Goal: Navigation & Orientation: Find specific page/section

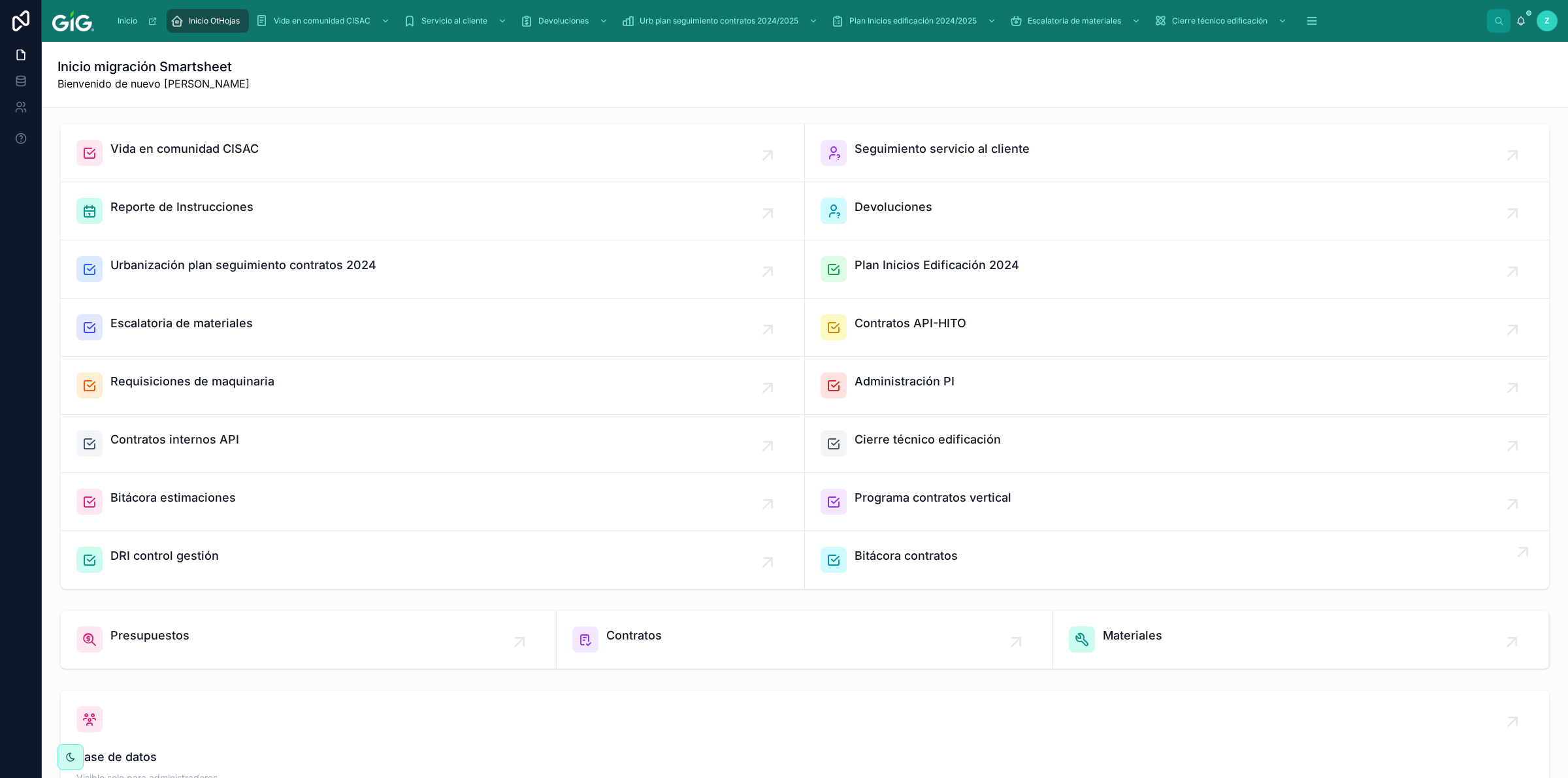
click at [897, 553] on span "Bitácora contratos" at bounding box center [905, 555] width 103 height 18
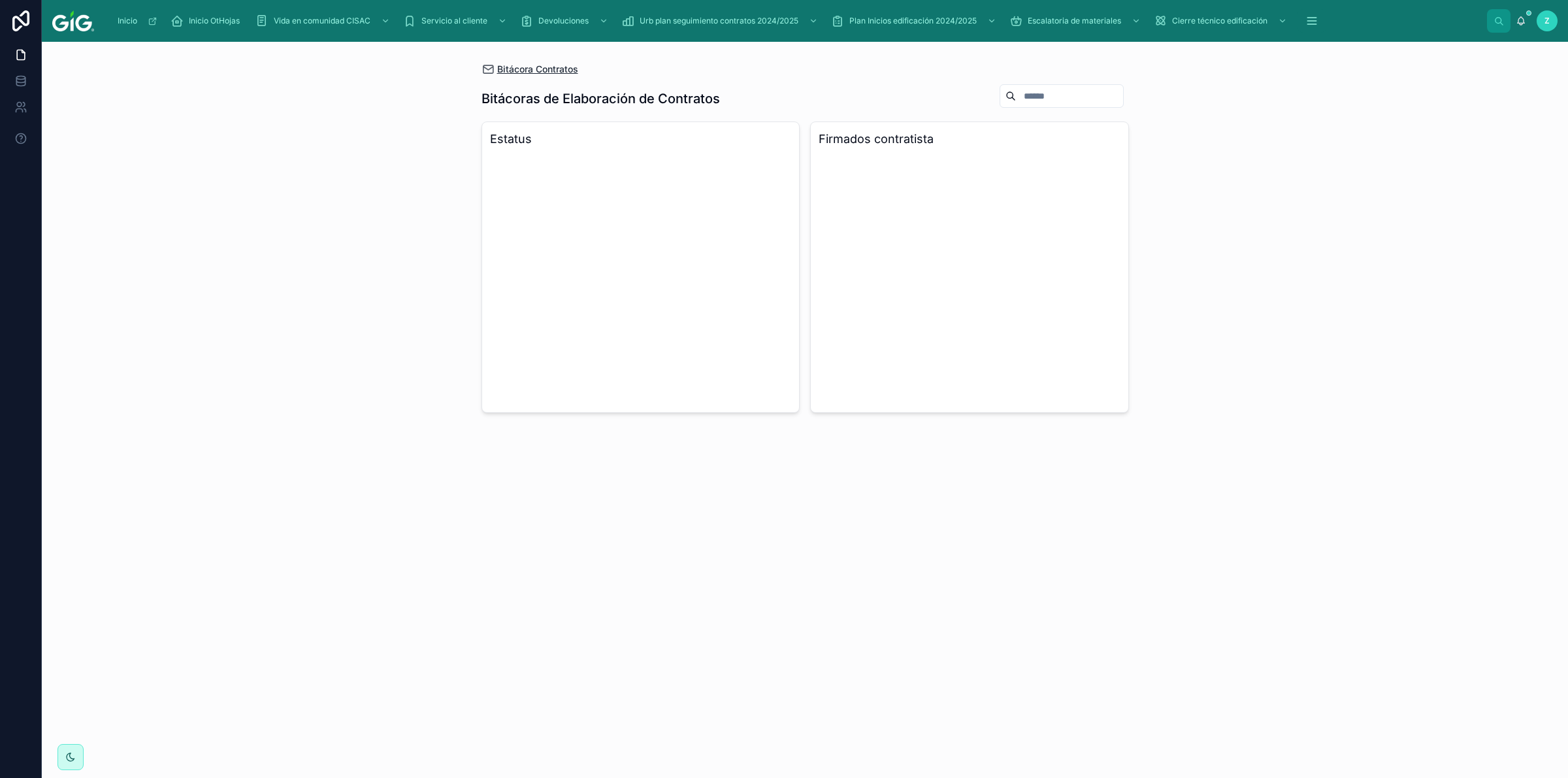
click at [531, 67] on span "Bitácora Contratos" at bounding box center [537, 69] width 81 height 13
click at [541, 72] on span "Bitácora Contratos" at bounding box center [537, 69] width 81 height 13
click at [1016, 95] on input "text" at bounding box center [1069, 96] width 107 height 18
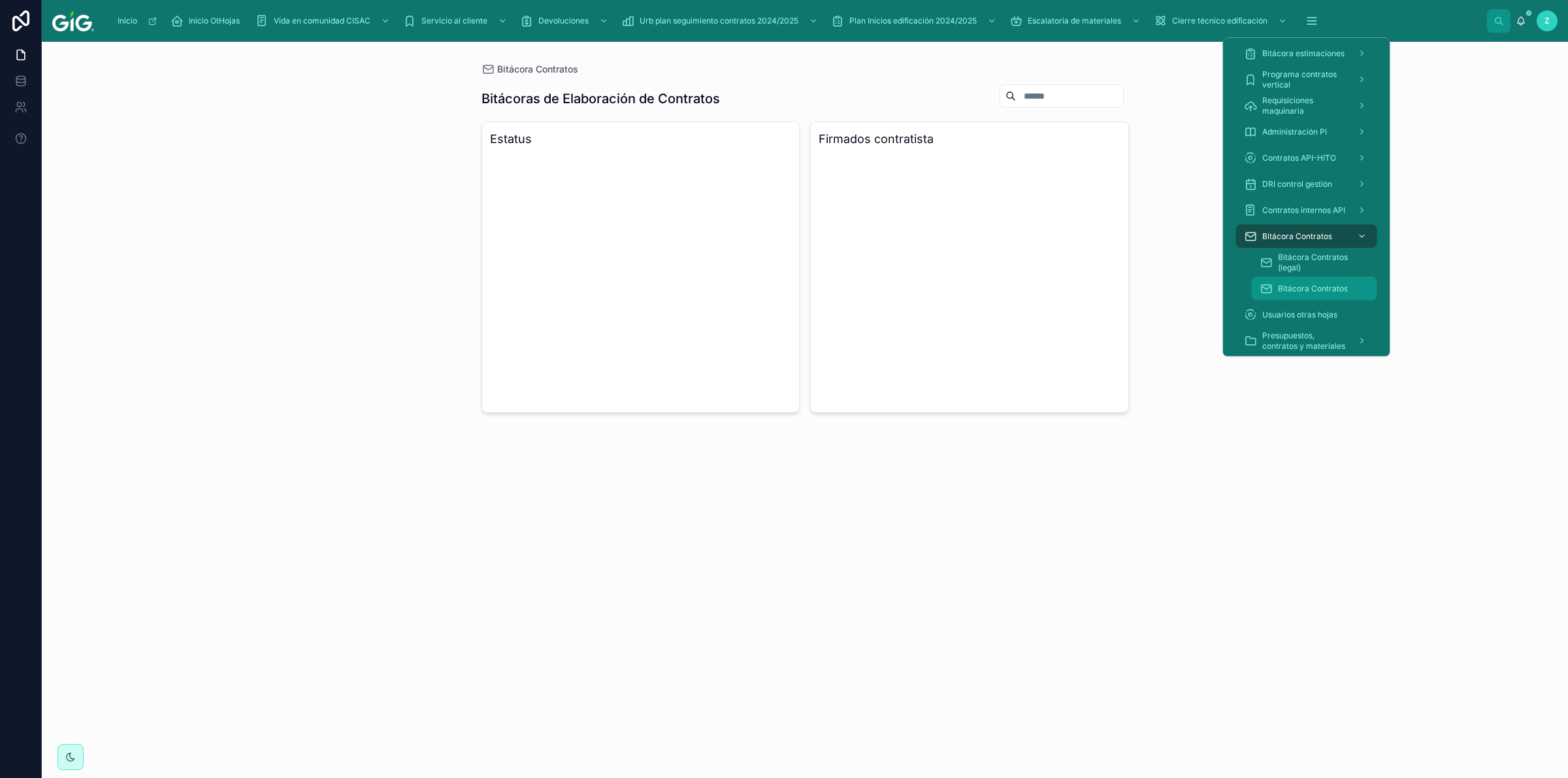
click at [1328, 284] on span "Bitácora Contratos" at bounding box center [1313, 289] width 70 height 10
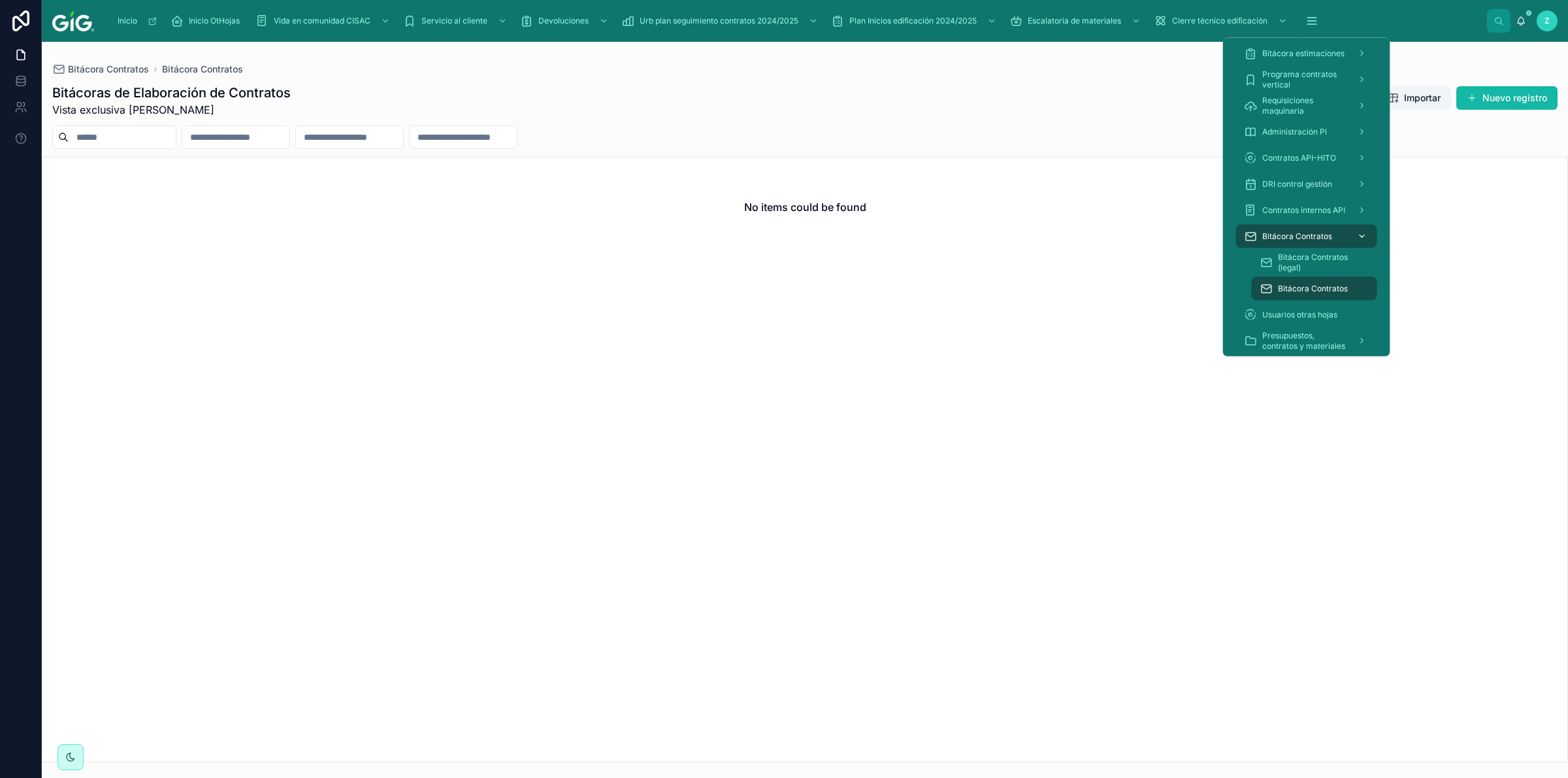
click at [1364, 233] on icon "scrollable content" at bounding box center [1361, 236] width 9 height 9
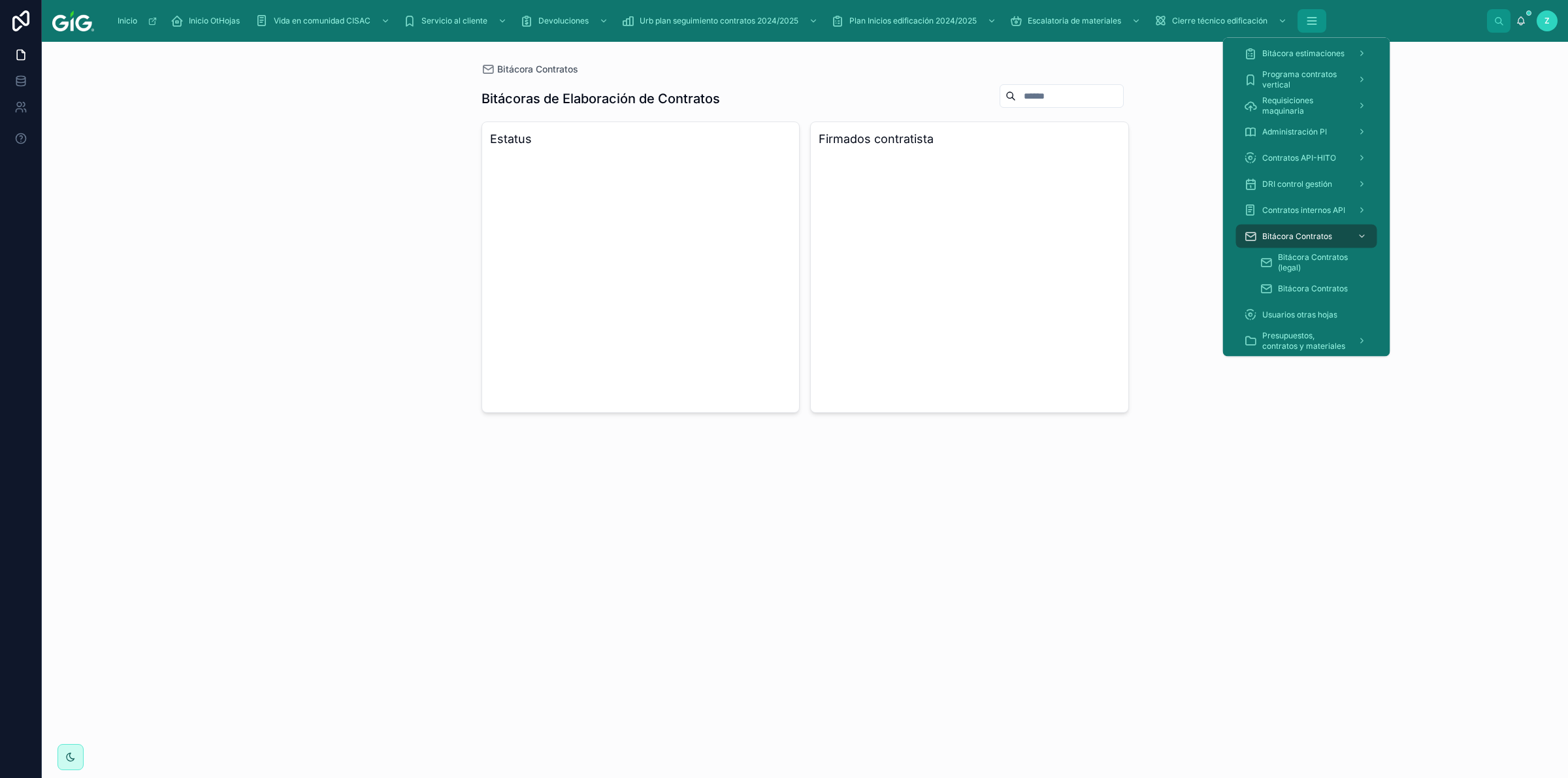
click at [1315, 23] on icon "scrollable content" at bounding box center [1312, 21] width 13 height 13
click at [1307, 266] on span "Bitácora Contratos (legal)" at bounding box center [1320, 262] width 86 height 21
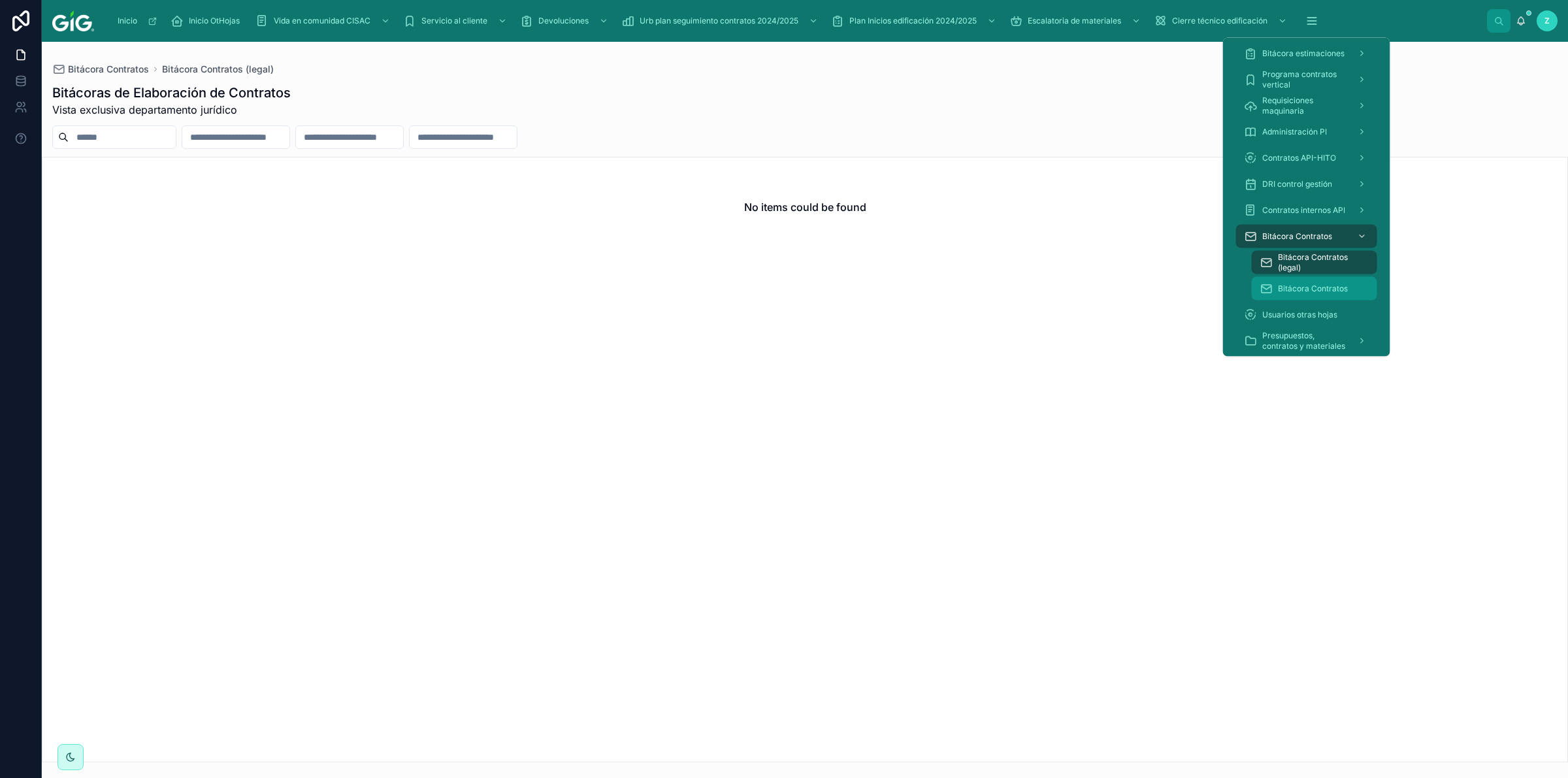
click at [1304, 285] on span "Bitácora Contratos" at bounding box center [1313, 289] width 70 height 10
